Goal: Task Accomplishment & Management: Manage account settings

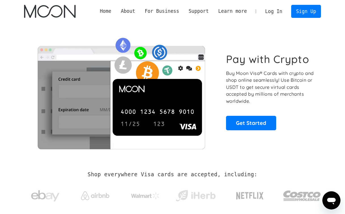
click at [273, 9] on link "Log In" at bounding box center [273, 11] width 27 height 12
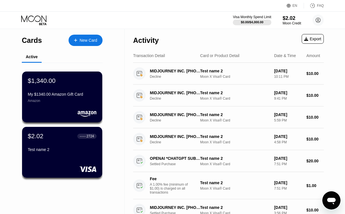
click at [78, 43] on div "New Card" at bounding box center [86, 40] width 34 height 11
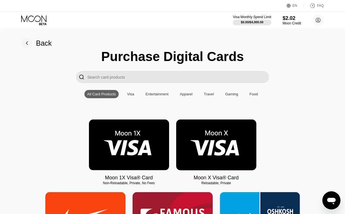
click at [125, 72] on input "Search card products" at bounding box center [178, 77] width 182 height 12
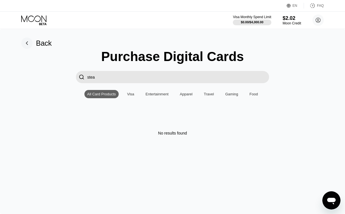
scroll to position [9, 0]
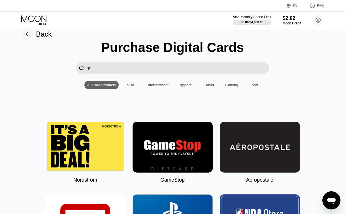
type input "s"
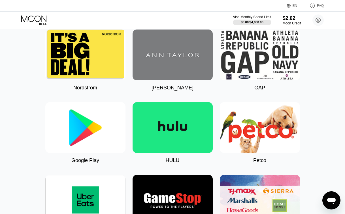
scroll to position [307, 0]
